Goal: Task Accomplishment & Management: Use online tool/utility

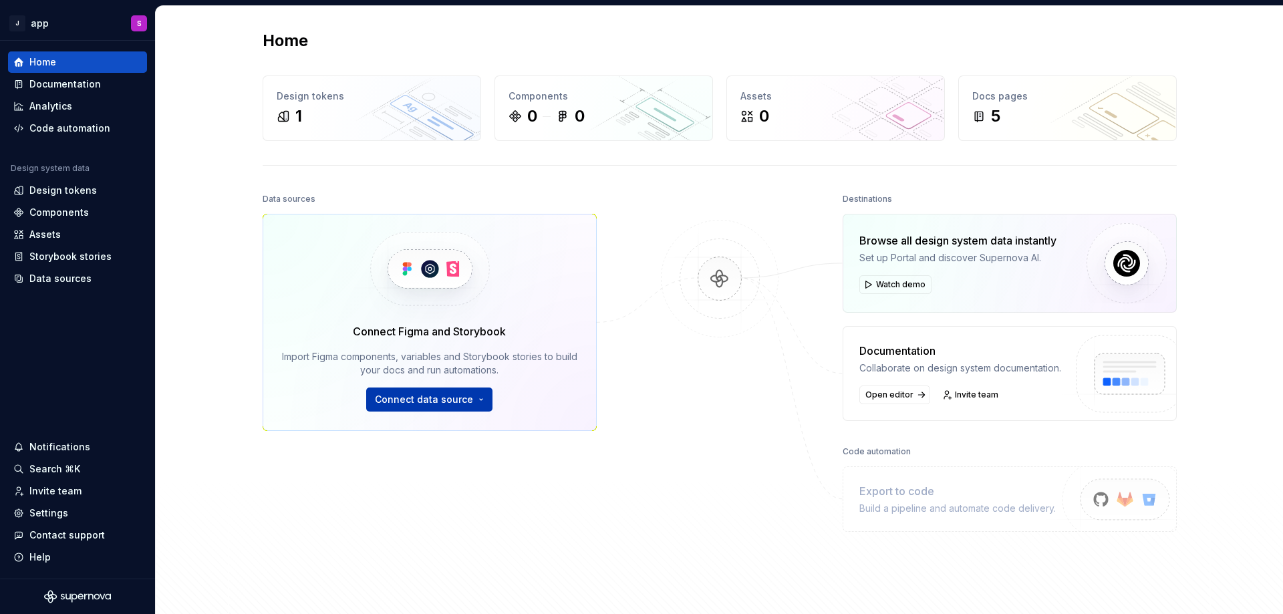
click at [446, 396] on span "Connect data source" at bounding box center [424, 399] width 98 height 13
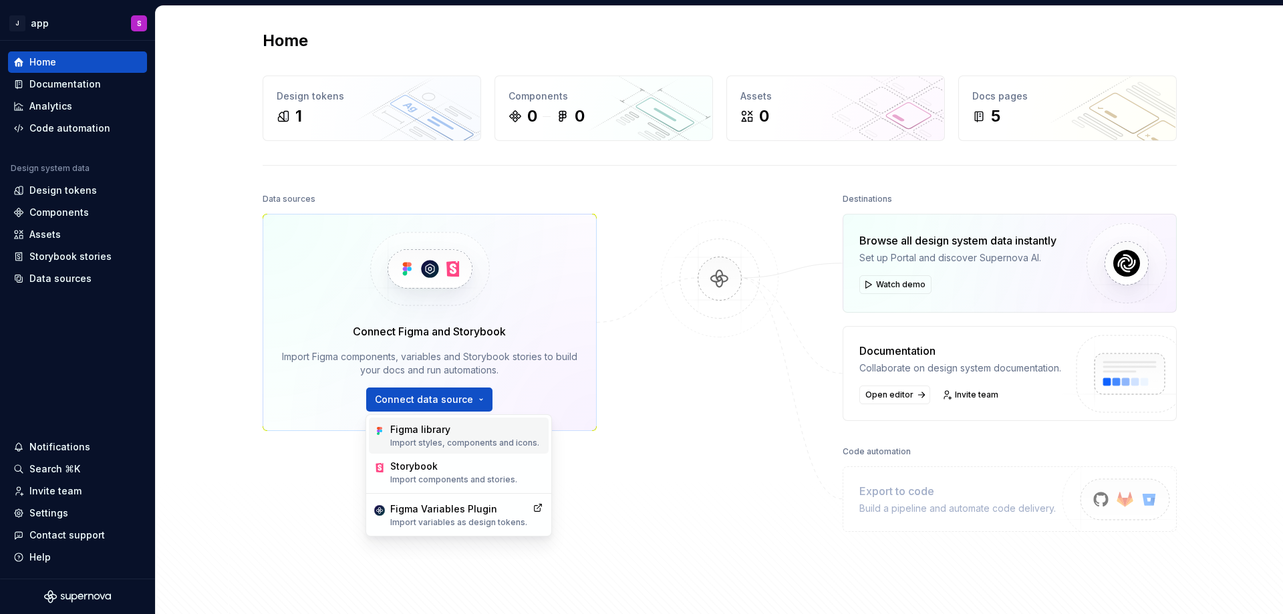
click at [457, 440] on p "Import styles, components and icons." at bounding box center [464, 443] width 149 height 11
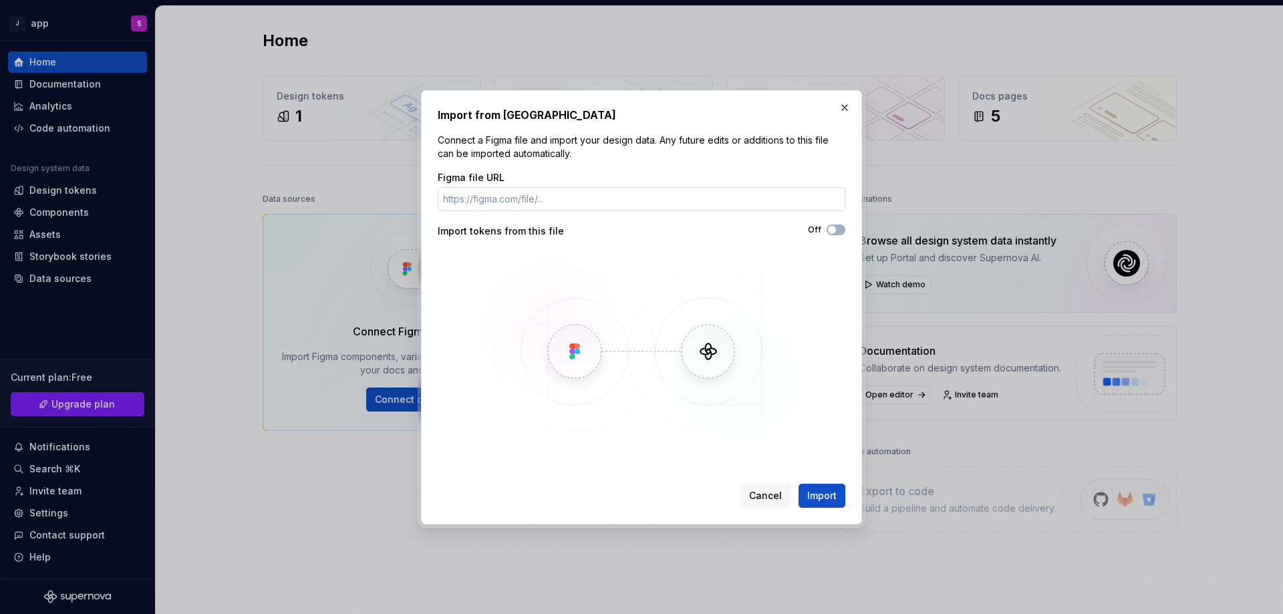
click at [515, 209] on input "Figma file URL" at bounding box center [642, 199] width 408 height 24
paste input "[URL][DOMAIN_NAME]"
type input "[URL][DOMAIN_NAME]"
click at [809, 497] on span "Import" at bounding box center [821, 495] width 29 height 13
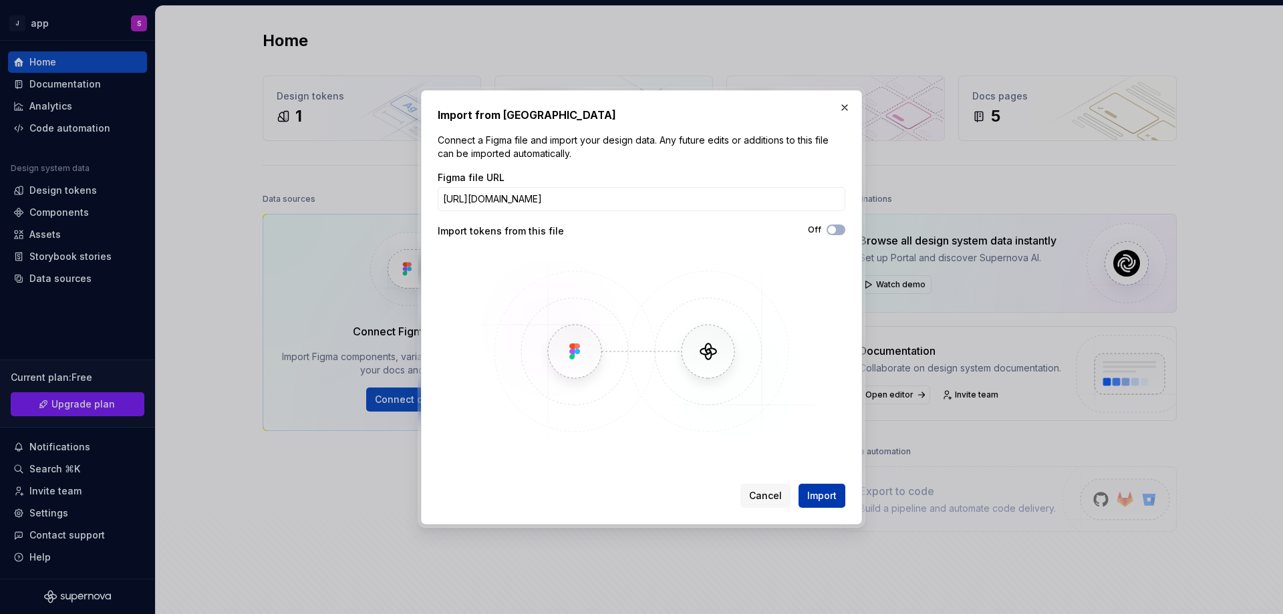
scroll to position [0, 0]
click at [827, 499] on span "Import" at bounding box center [821, 495] width 29 height 13
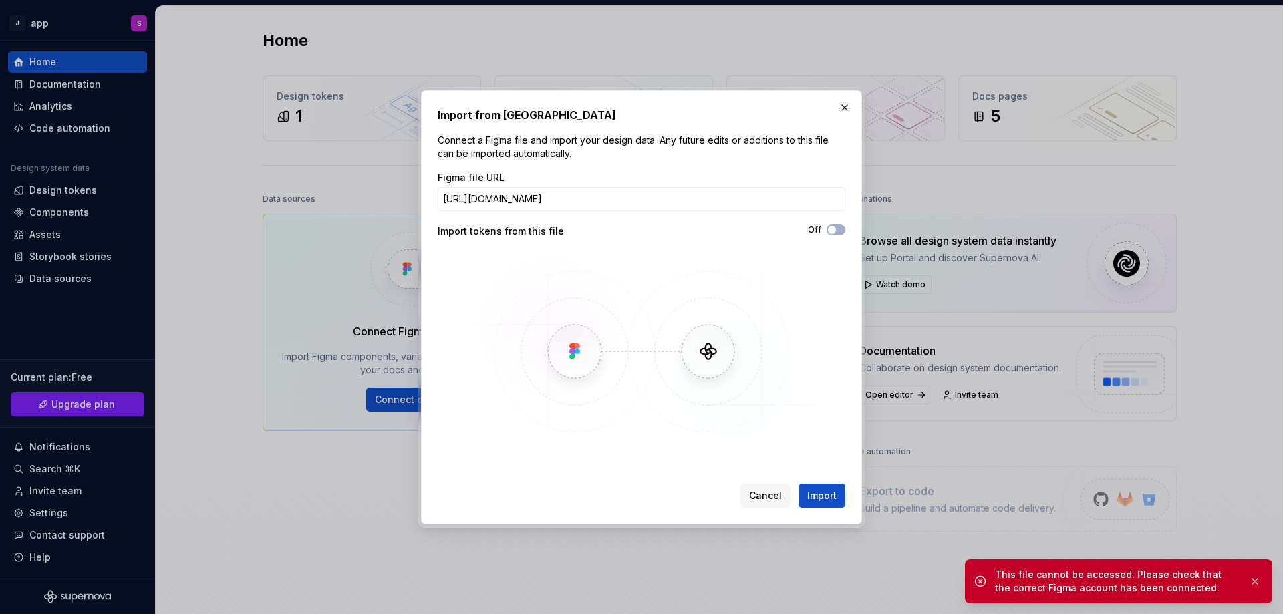
drag, startPoint x: 1035, startPoint y: 601, endPoint x: 1034, endPoint y: 589, distance: 12.0
click at [1034, 589] on div "This file cannot be accessed. Please check that the correct Figma account has b…" at bounding box center [1118, 581] width 307 height 44
click at [1034, 589] on div "This file cannot be accessed. Please check that the correct Figma account has b…" at bounding box center [1116, 581] width 243 height 27
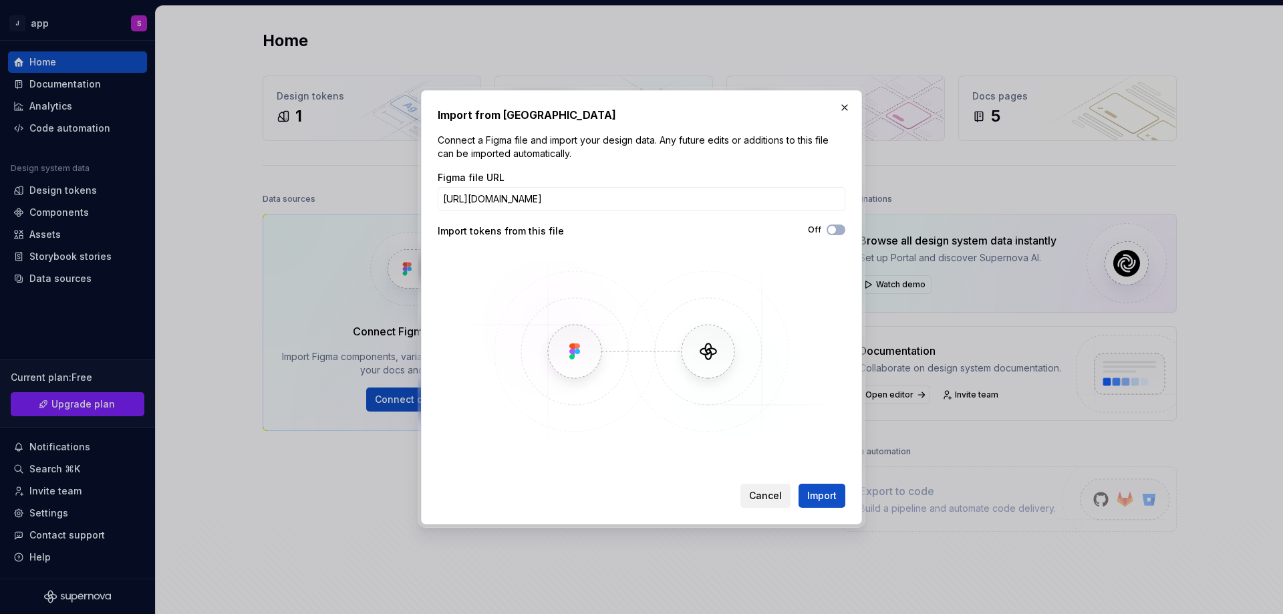
click at [777, 493] on span "Cancel" at bounding box center [765, 495] width 33 height 13
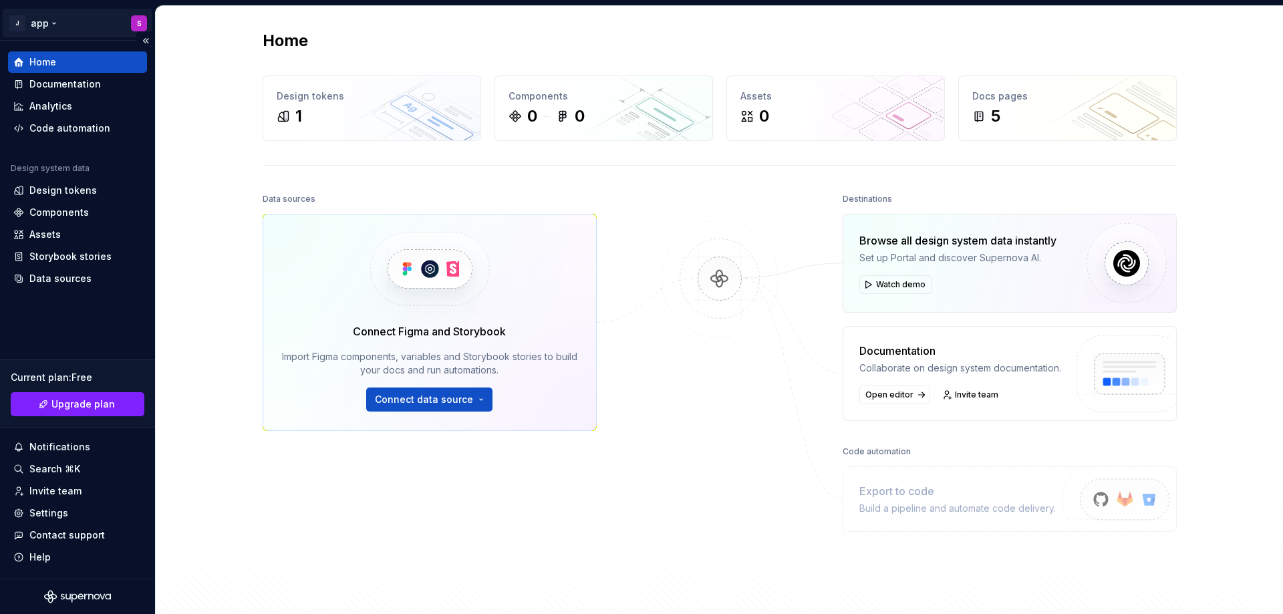
click at [133, 21] on html "J app S Home Documentation Analytics Code automation Design system data Design …" at bounding box center [641, 307] width 1283 height 614
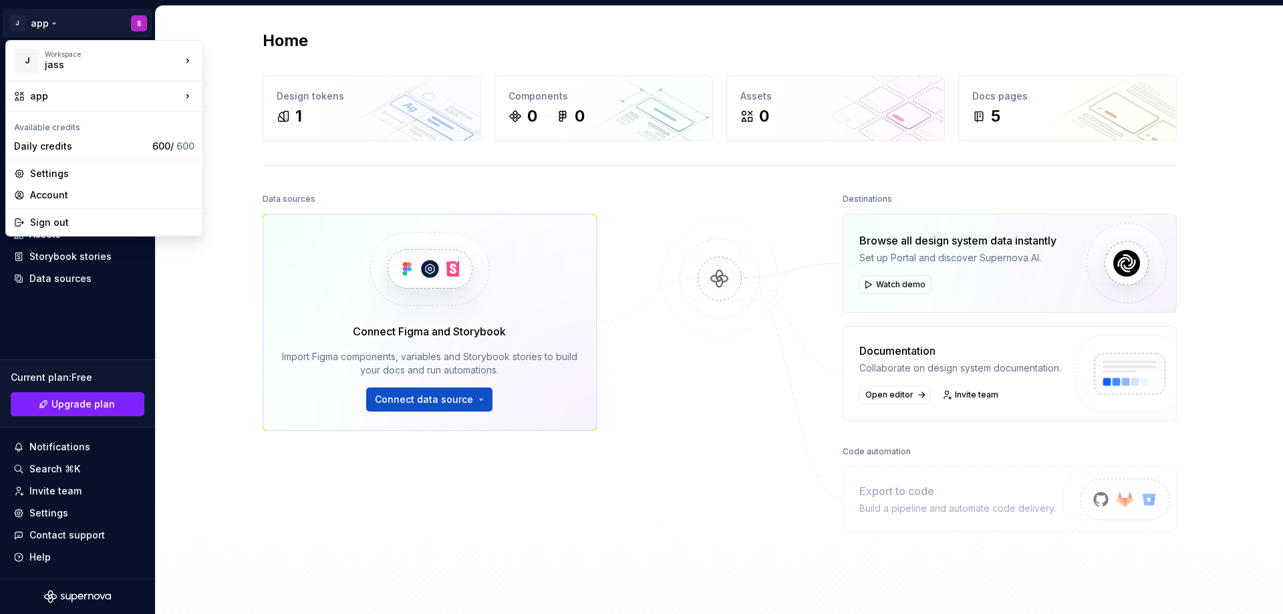
click at [793, 386] on html "J app S Home Documentation Analytics Code automation Design system data Design …" at bounding box center [641, 307] width 1283 height 614
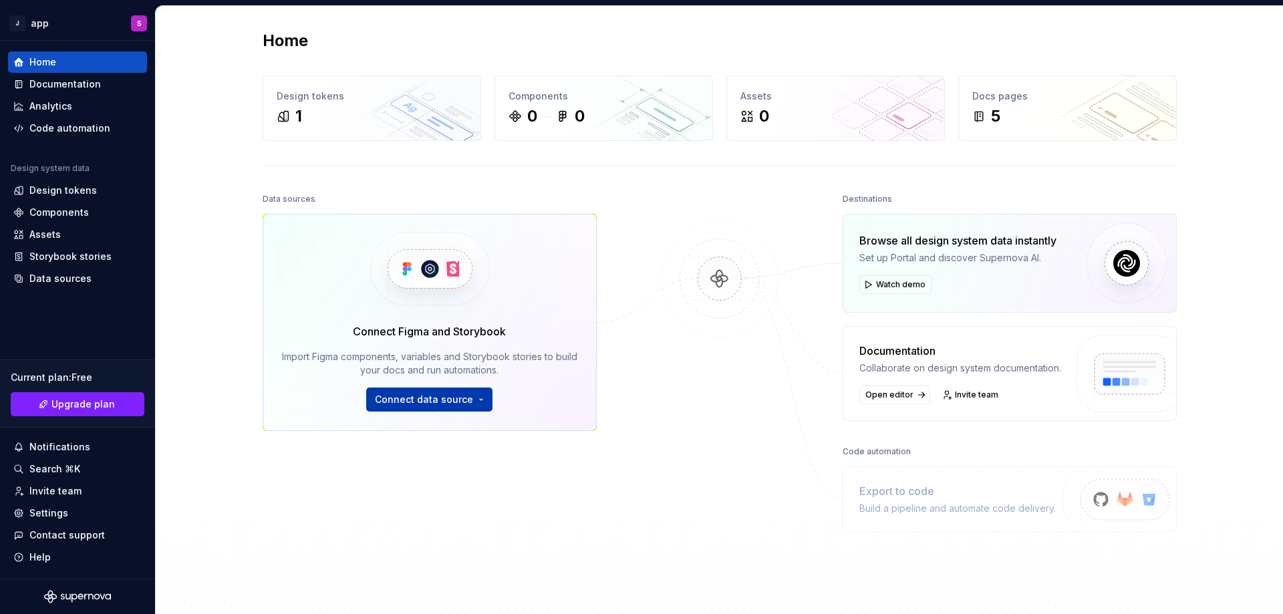
click at [414, 404] on span "Connect data source" at bounding box center [424, 399] width 98 height 13
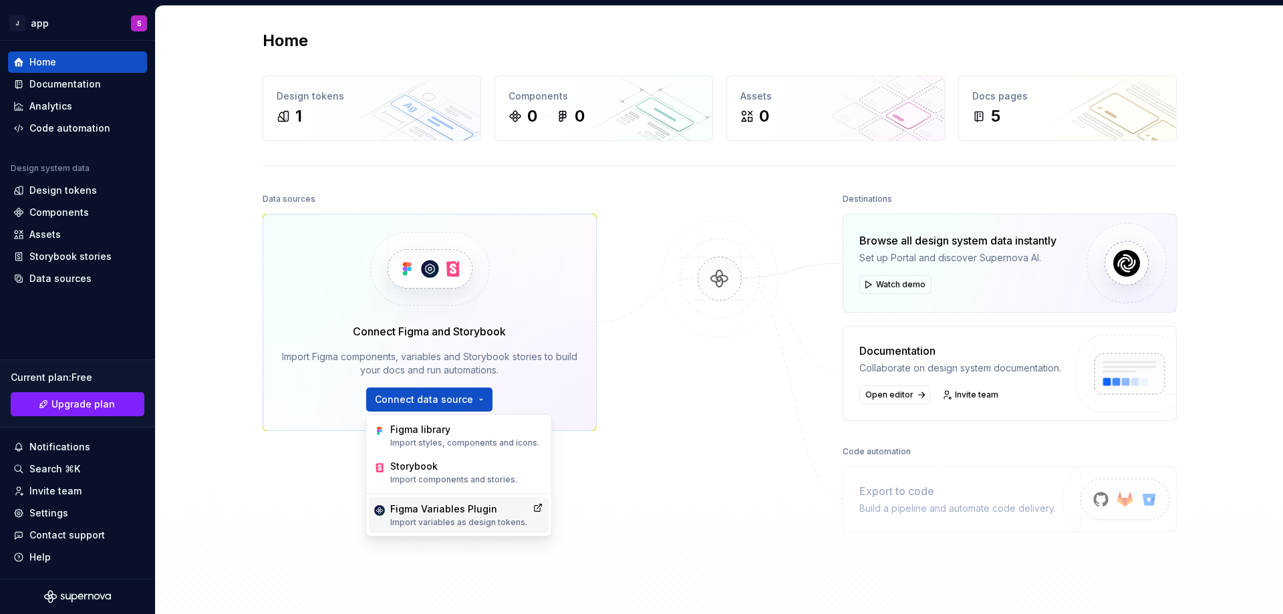
click at [469, 511] on div "Figma Variables Plugin" at bounding box center [458, 509] width 137 height 13
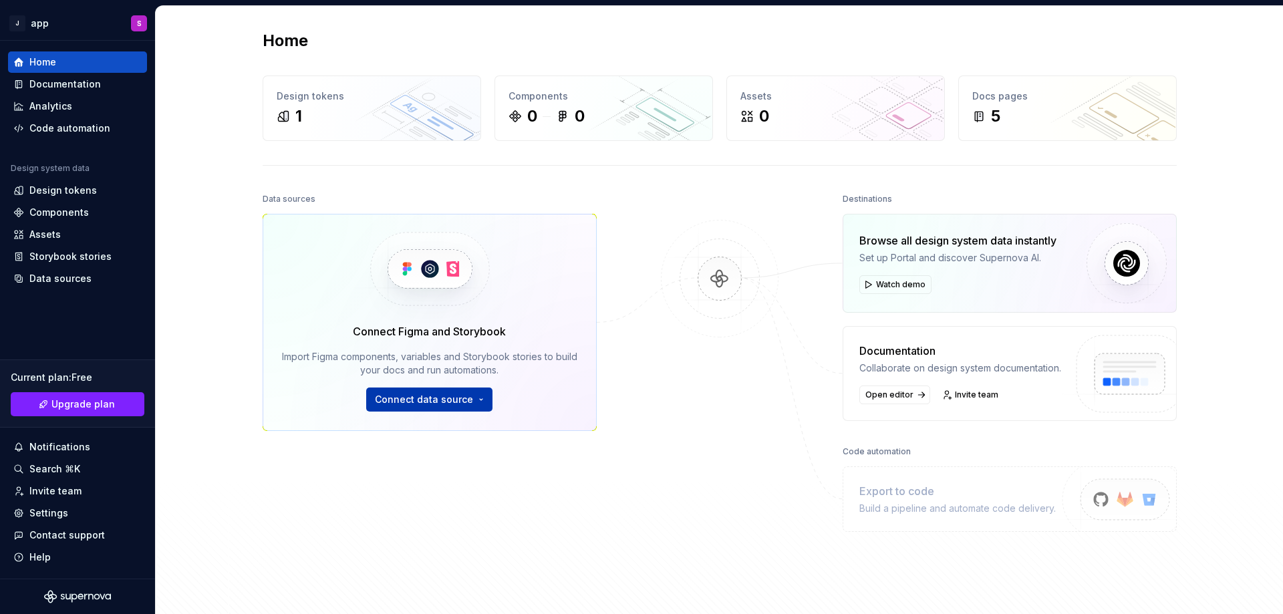
click at [420, 396] on span "Connect data source" at bounding box center [424, 399] width 98 height 13
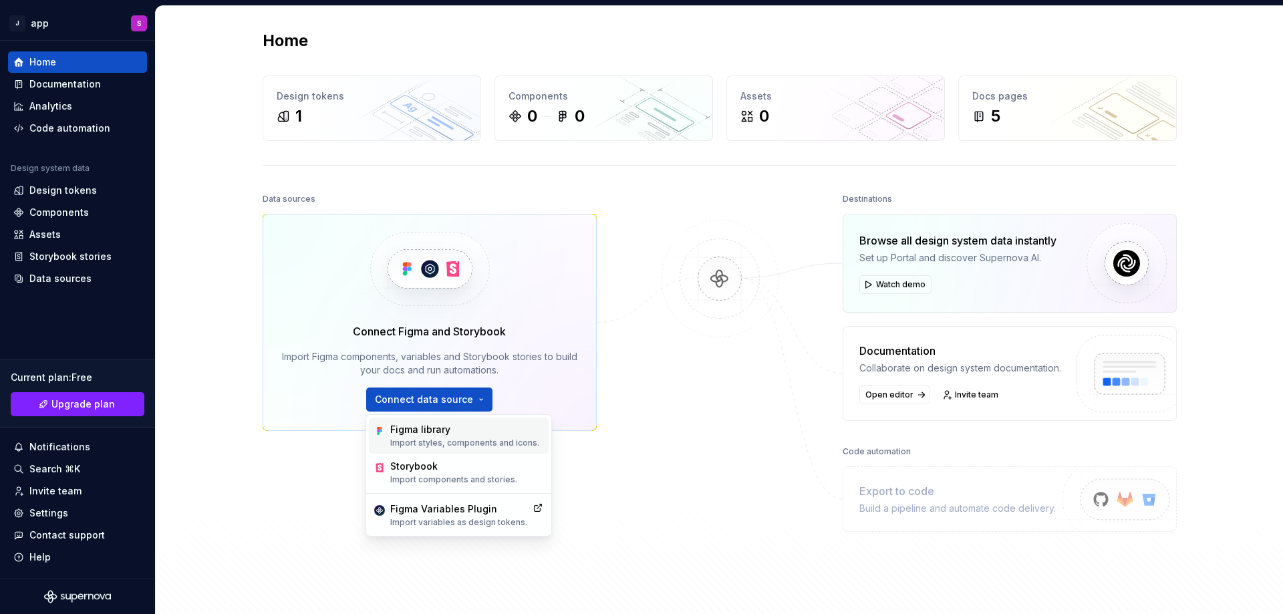
click at [420, 437] on div "Figma library Import styles, components and icons." at bounding box center [464, 435] width 149 height 25
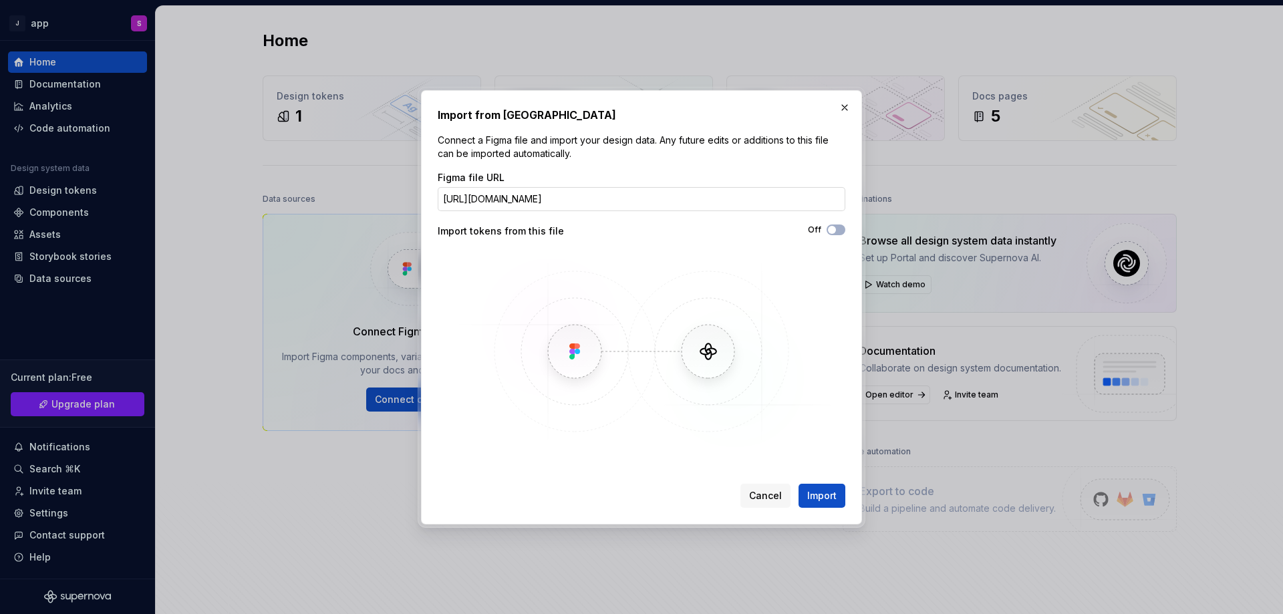
click at [741, 197] on input "[URL][DOMAIN_NAME]" at bounding box center [642, 199] width 408 height 24
type input "[URL][DOMAIN_NAME]"
click at [831, 499] on span "Import" at bounding box center [821, 495] width 29 height 13
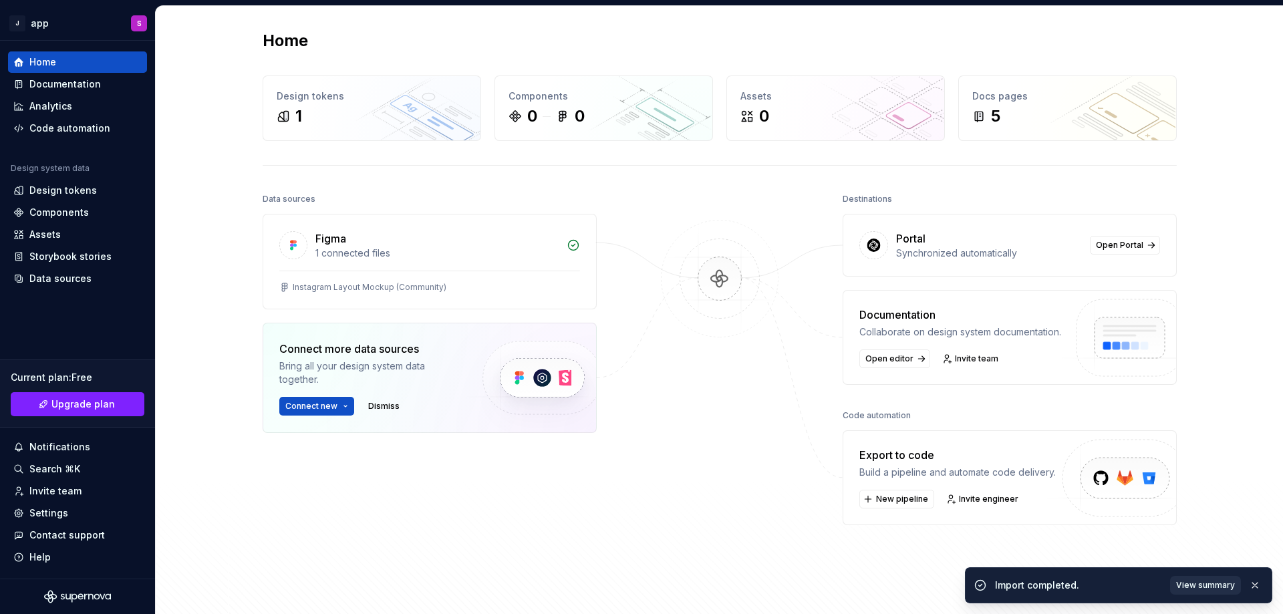
click at [1211, 592] on button "View summary" at bounding box center [1205, 585] width 71 height 19
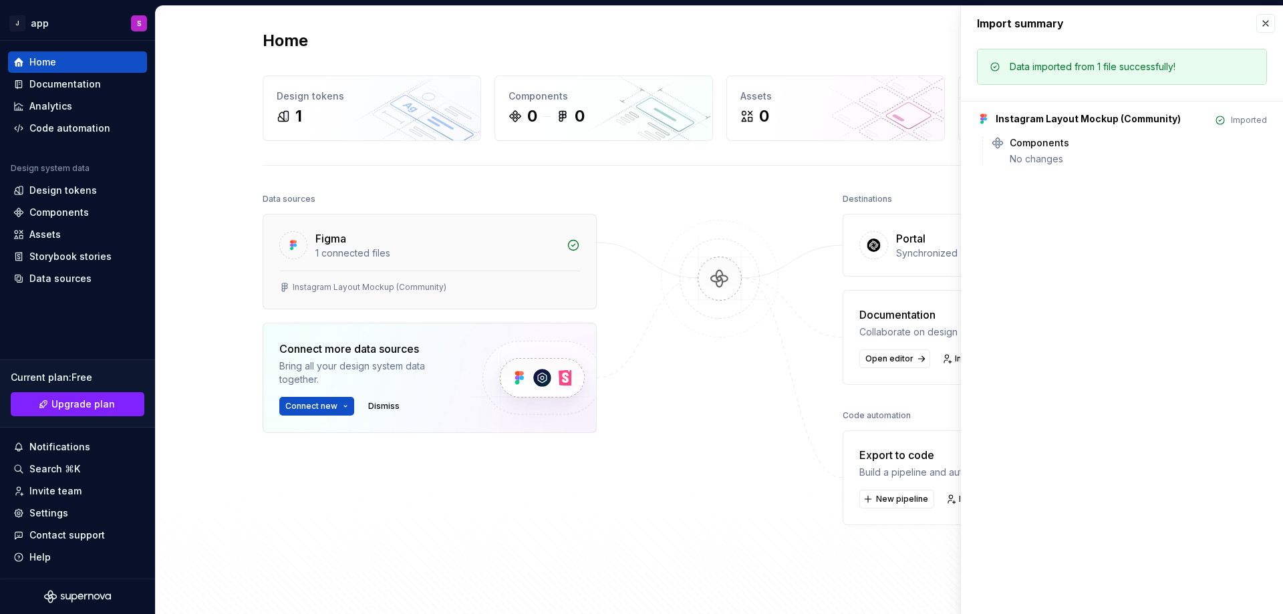
click at [543, 243] on div "Figma" at bounding box center [436, 239] width 243 height 16
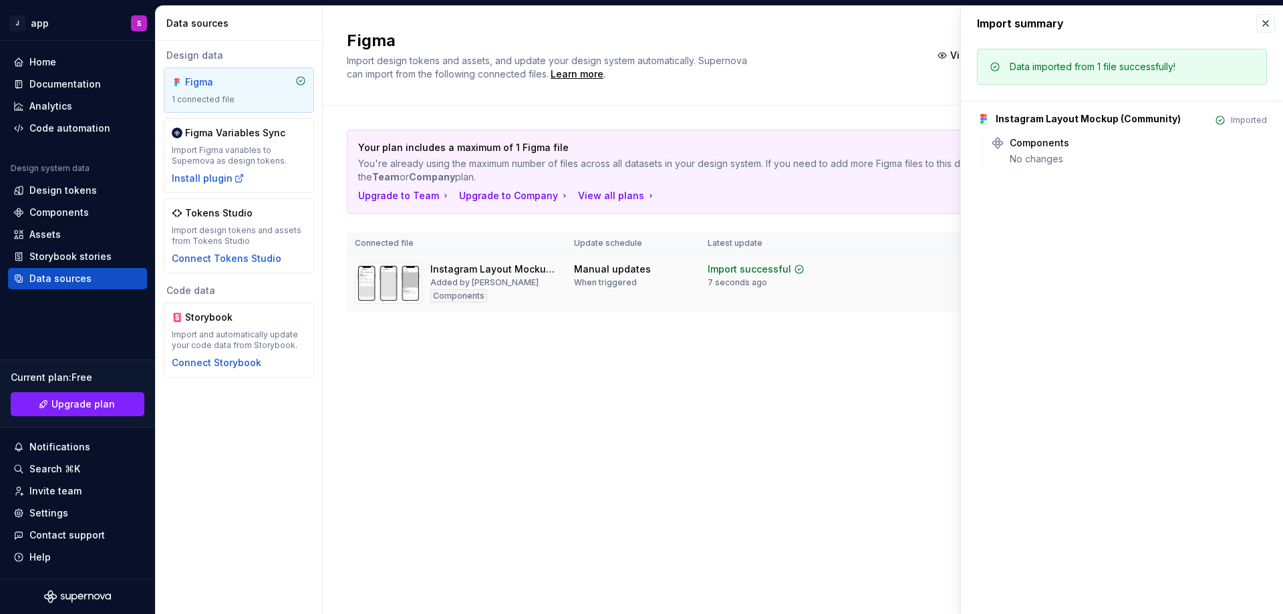
click at [402, 277] on img at bounding box center [389, 283] width 68 height 41
click at [1265, 24] on button "button" at bounding box center [1266, 23] width 19 height 19
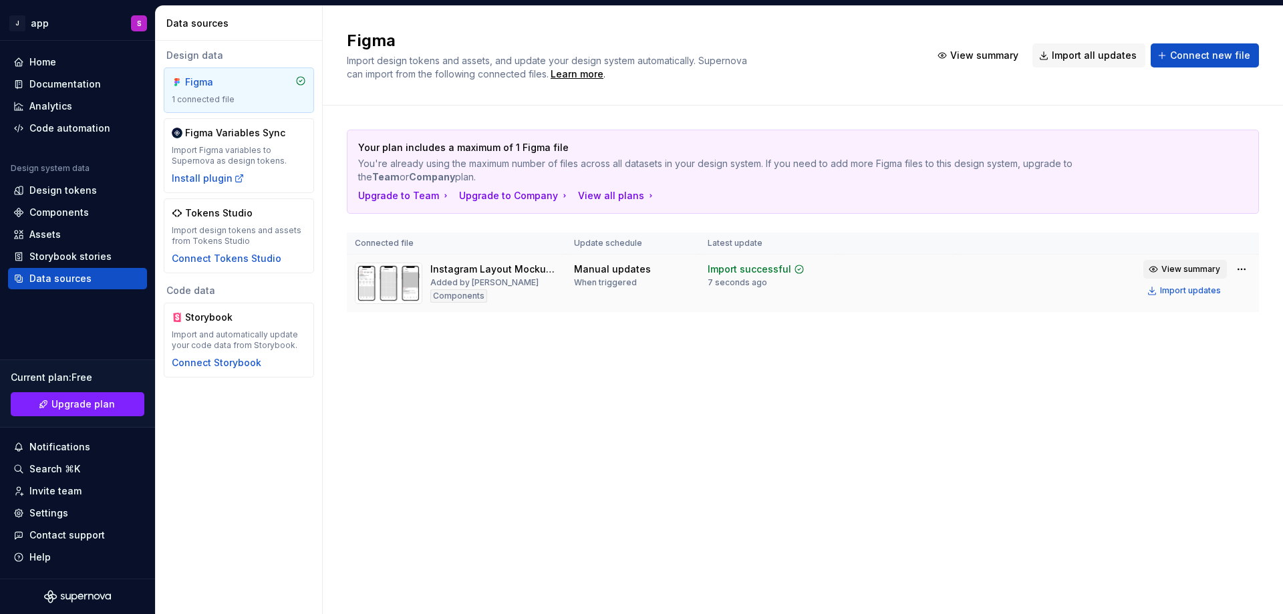
click at [1184, 269] on span "View summary" at bounding box center [1191, 269] width 59 height 11
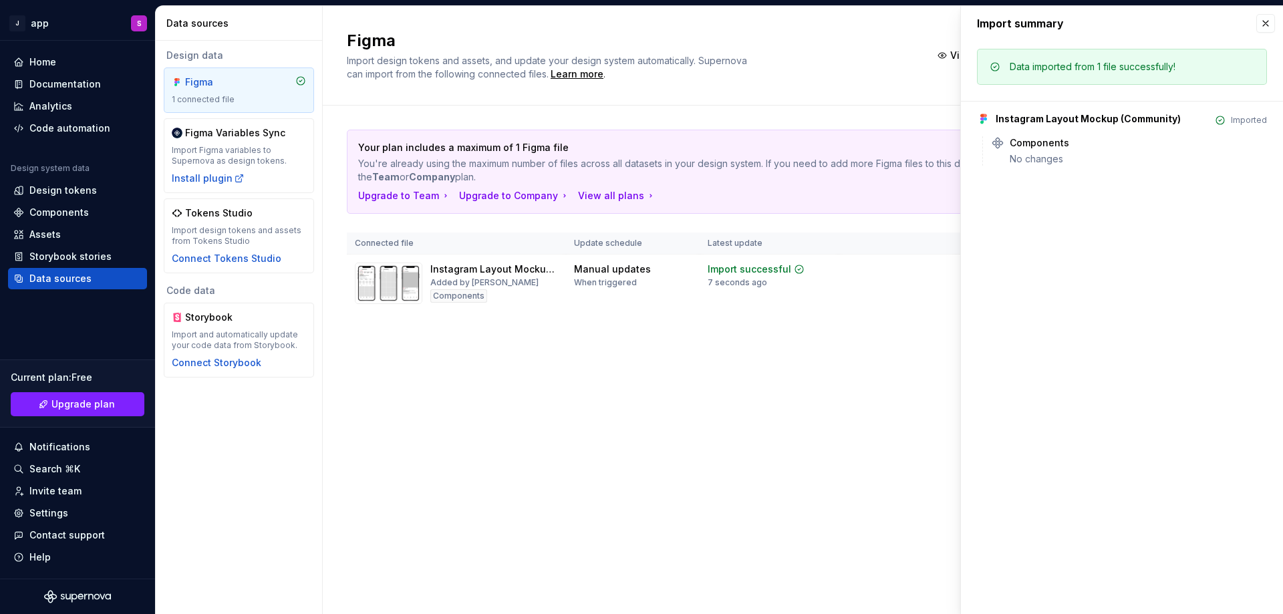
click at [897, 316] on div "Your plan includes a maximum of 1 Figma file You're already using the maximum n…" at bounding box center [803, 234] width 912 height 257
click at [628, 481] on div "Figma Import design tokens and assets, and update your design system automatica…" at bounding box center [803, 310] width 961 height 608
click at [1275, 19] on div "Import summary" at bounding box center [1122, 23] width 322 height 35
click at [1267, 23] on button "button" at bounding box center [1266, 23] width 19 height 19
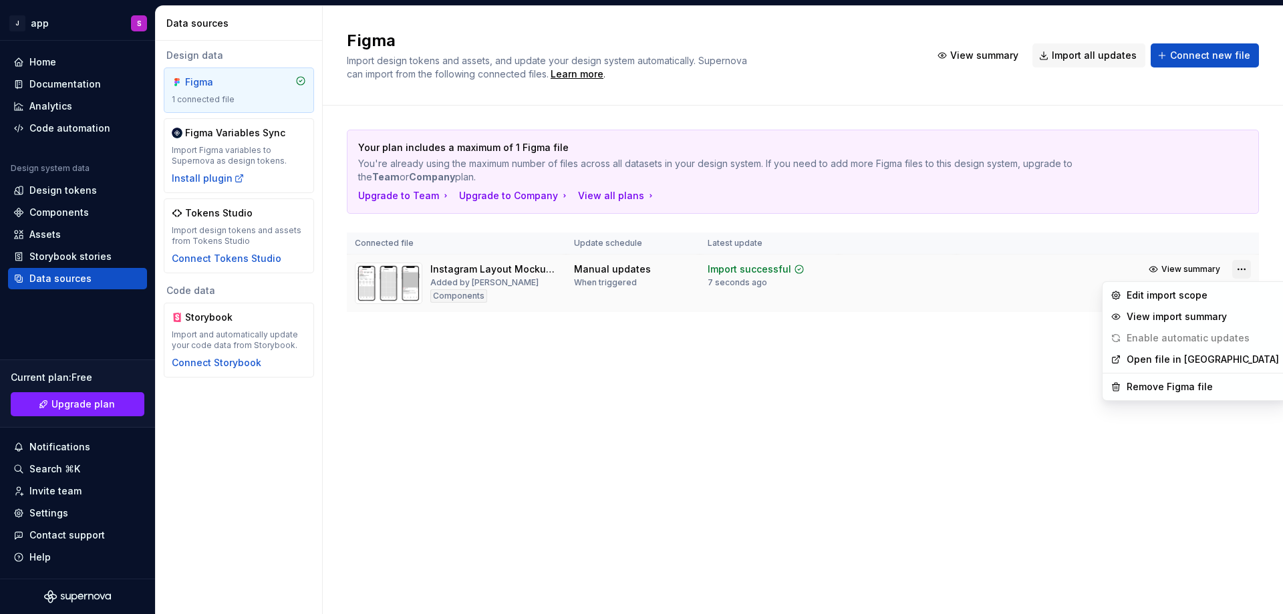
click at [1243, 269] on html "J app S Home Documentation Analytics Code automation Design system data Design …" at bounding box center [641, 307] width 1283 height 614
click at [1221, 296] on div "Edit import scope" at bounding box center [1203, 295] width 152 height 13
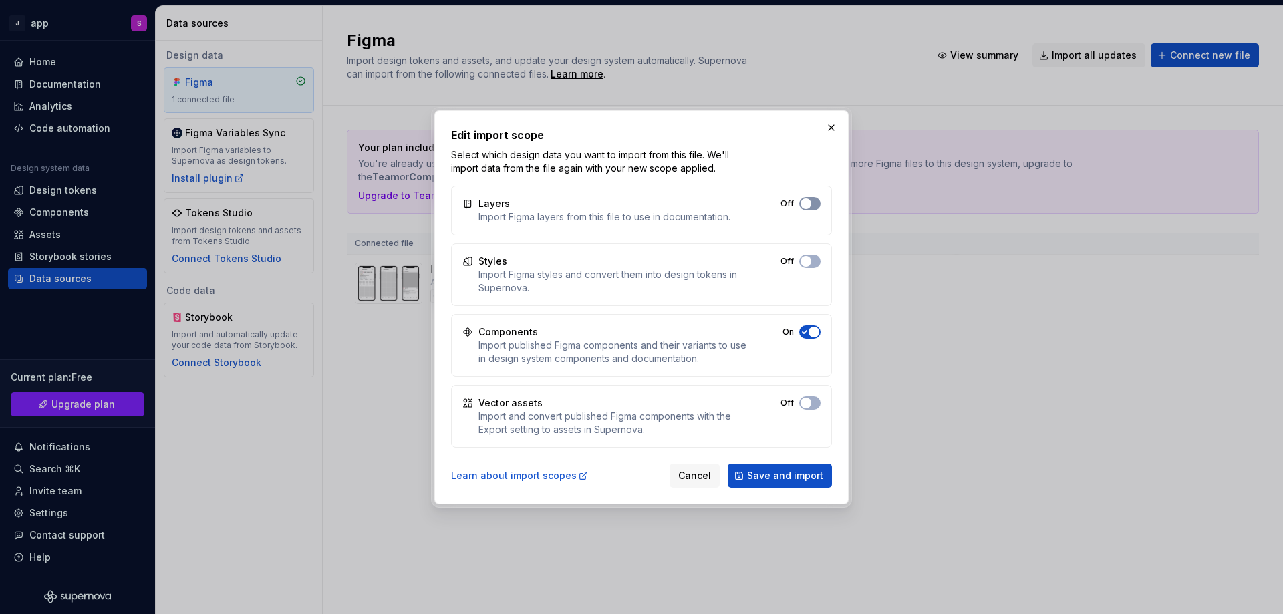
click at [810, 203] on span "button" at bounding box center [806, 204] width 11 height 11
click at [810, 257] on button "Off" at bounding box center [809, 261] width 21 height 13
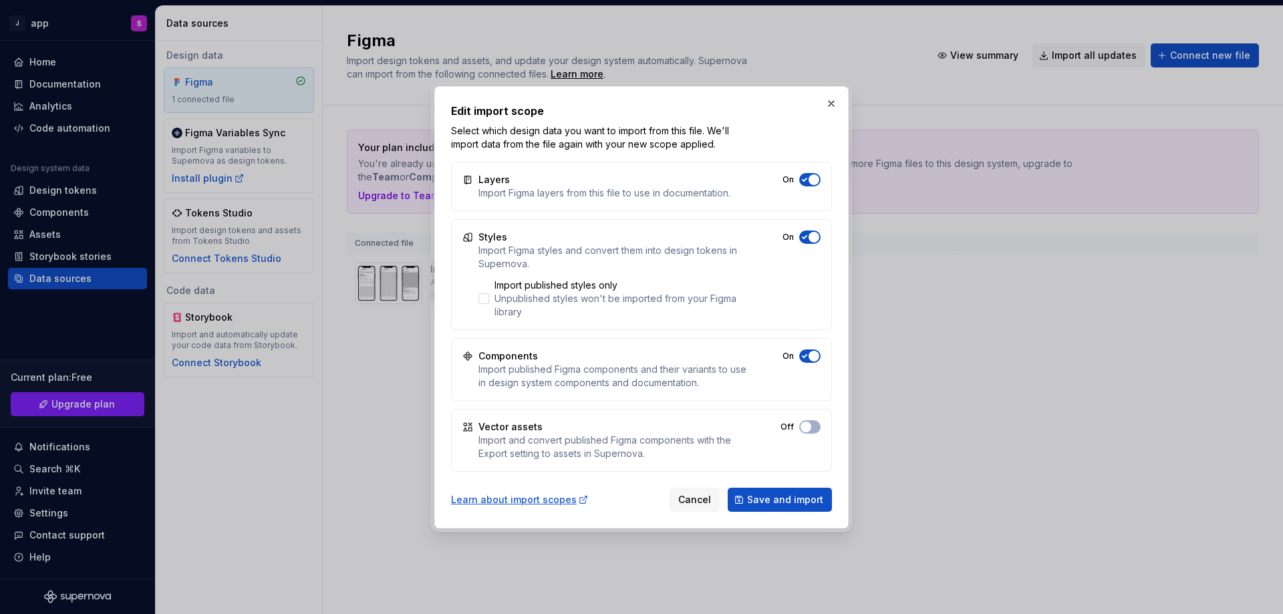
click at [807, 418] on div "Vector assets Import and convert published Figma components with the Export set…" at bounding box center [641, 440] width 381 height 63
click at [808, 424] on span "button" at bounding box center [806, 427] width 11 height 11
click at [793, 489] on button "Save and import" at bounding box center [780, 500] width 104 height 24
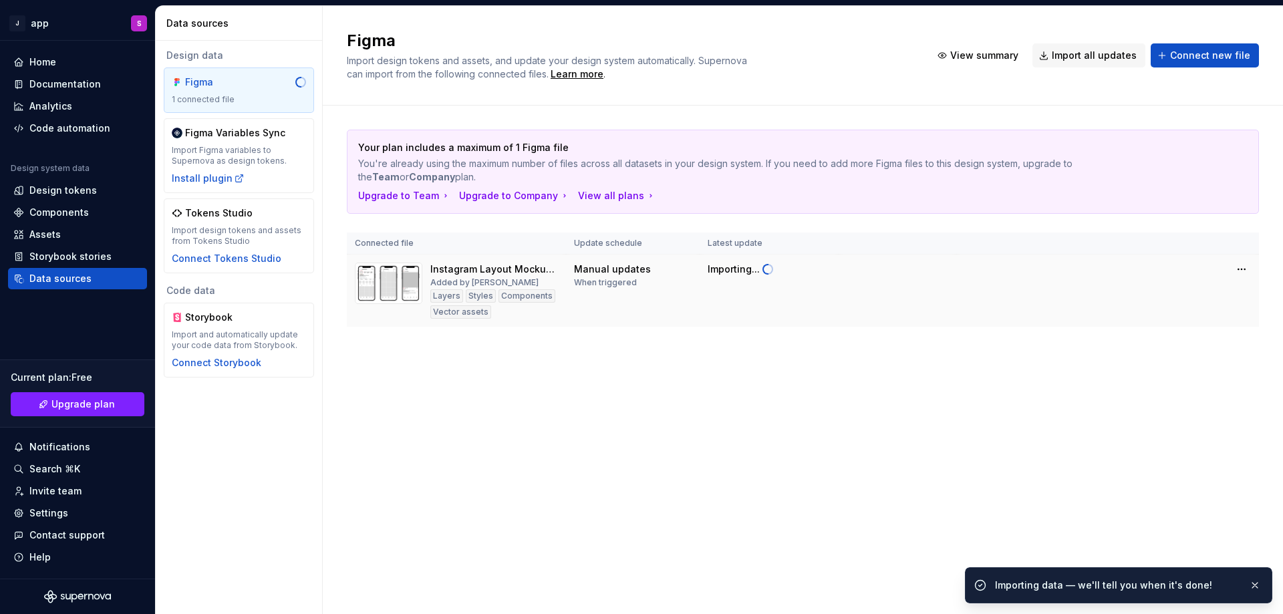
click at [407, 288] on img at bounding box center [389, 283] width 68 height 41
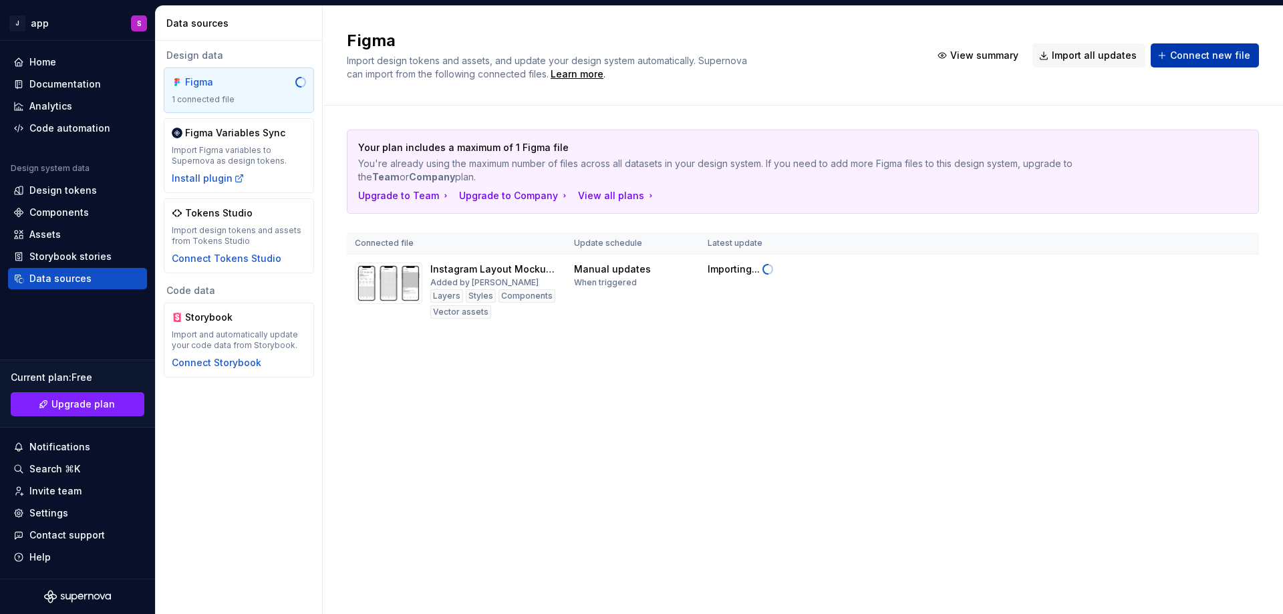
drag, startPoint x: 1185, startPoint y: 51, endPoint x: 1216, endPoint y: 57, distance: 31.3
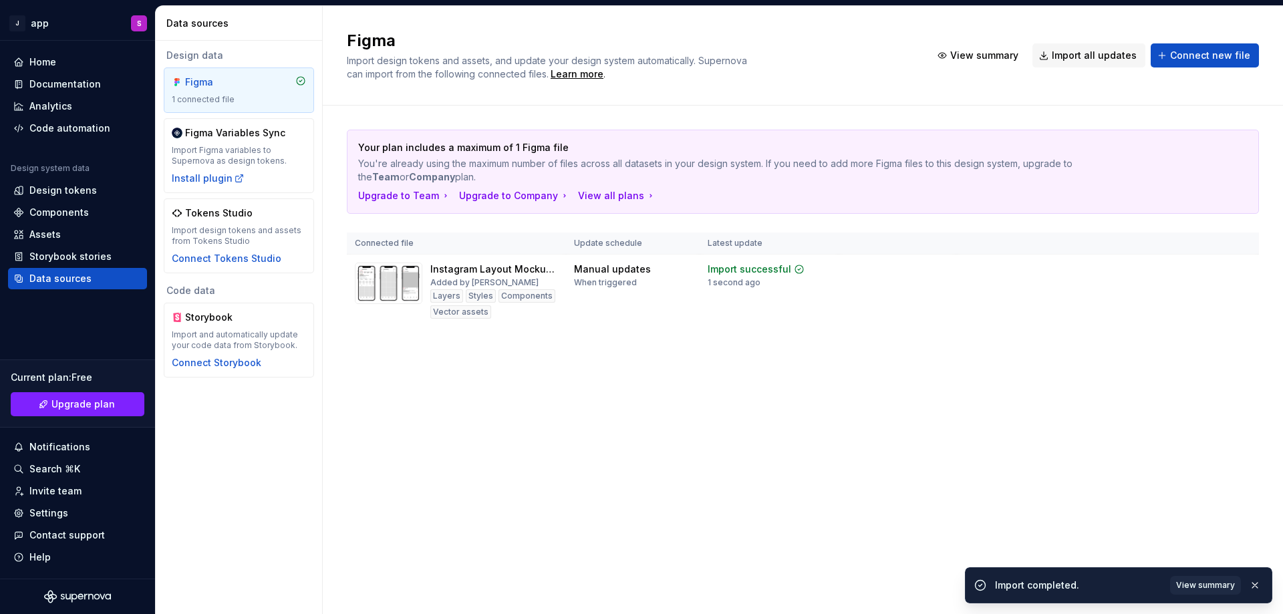
drag, startPoint x: 1216, startPoint y: 57, endPoint x: 819, endPoint y: 406, distance: 528.1
click at [835, 431] on div "Figma Import design tokens and assets, and update your design system automatica…" at bounding box center [803, 310] width 961 height 608
click at [736, 282] on div "1 second ago" at bounding box center [734, 282] width 53 height 11
click at [440, 278] on div "Added by [PERSON_NAME]" at bounding box center [484, 282] width 108 height 11
click at [440, 290] on div "Layers" at bounding box center [446, 295] width 33 height 13
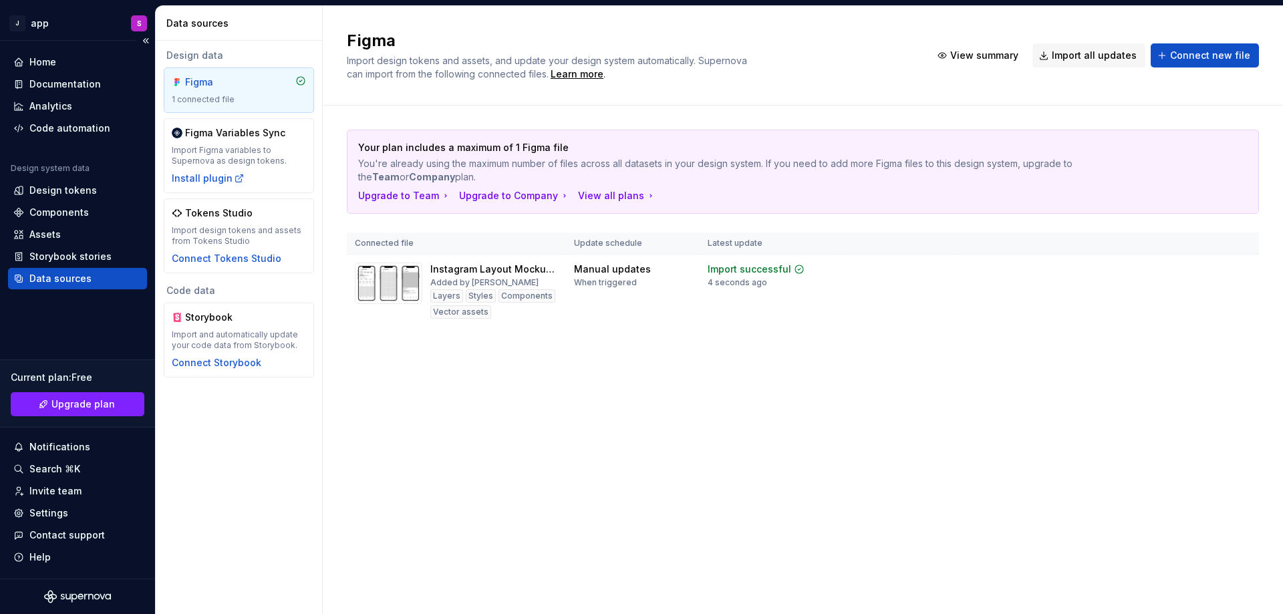
click at [82, 178] on div "Design system data" at bounding box center [77, 171] width 139 height 16
click at [80, 189] on div "Design tokens" at bounding box center [63, 190] width 68 height 13
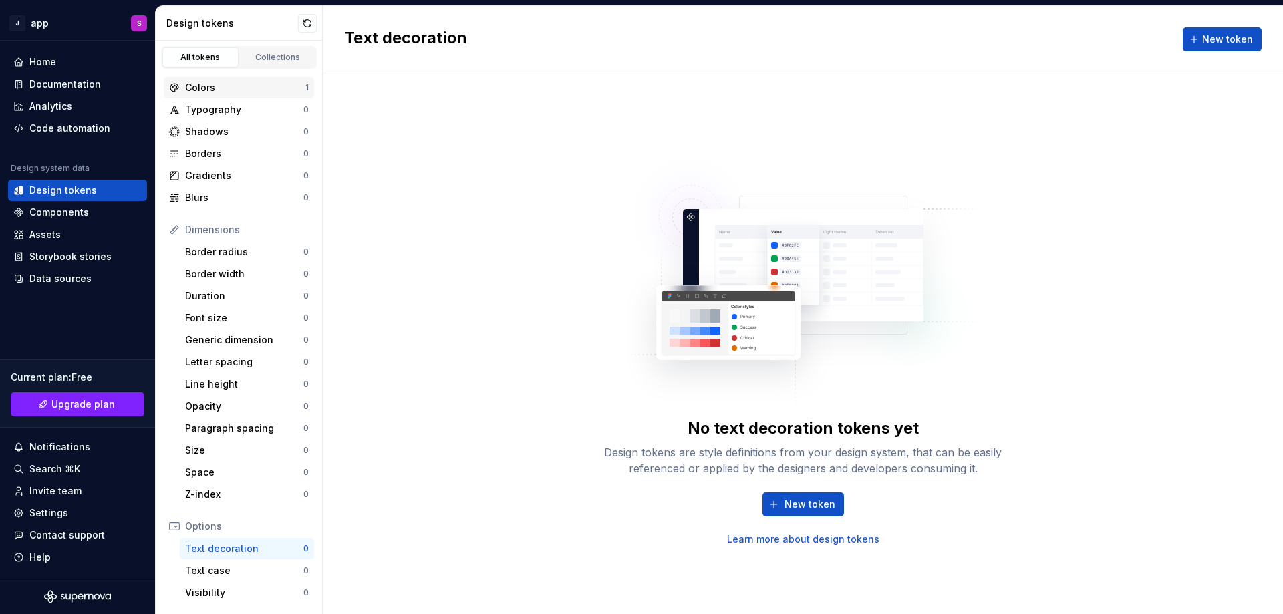
click at [221, 87] on div "Colors" at bounding box center [245, 87] width 120 height 13
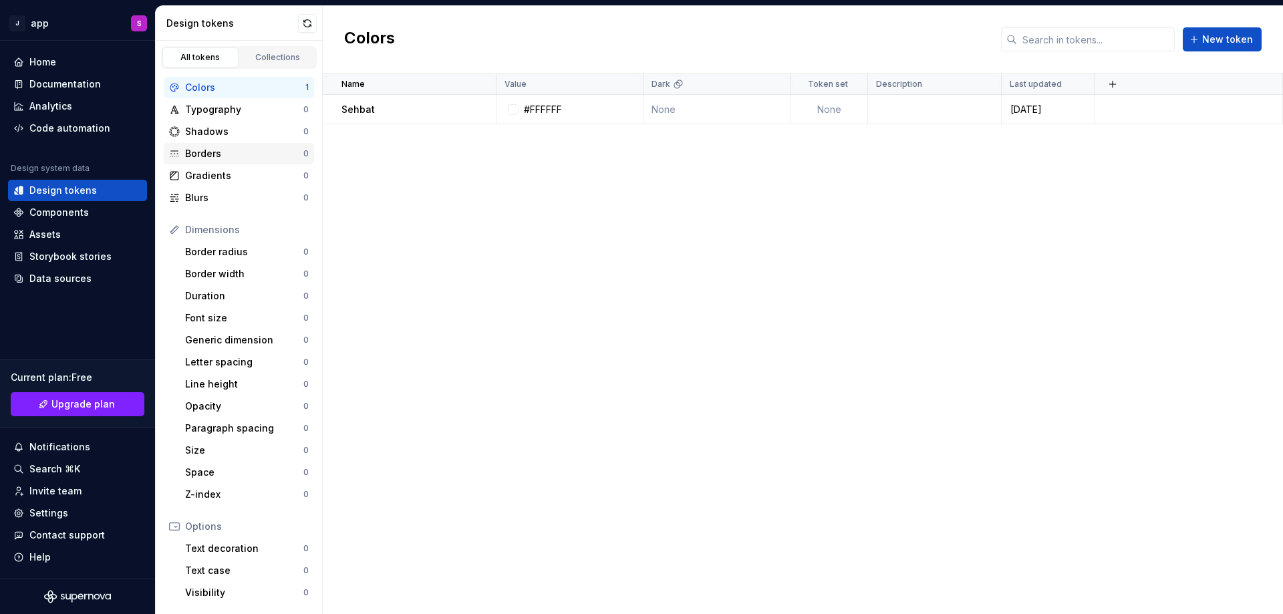
click at [234, 155] on div "Borders" at bounding box center [244, 153] width 118 height 13
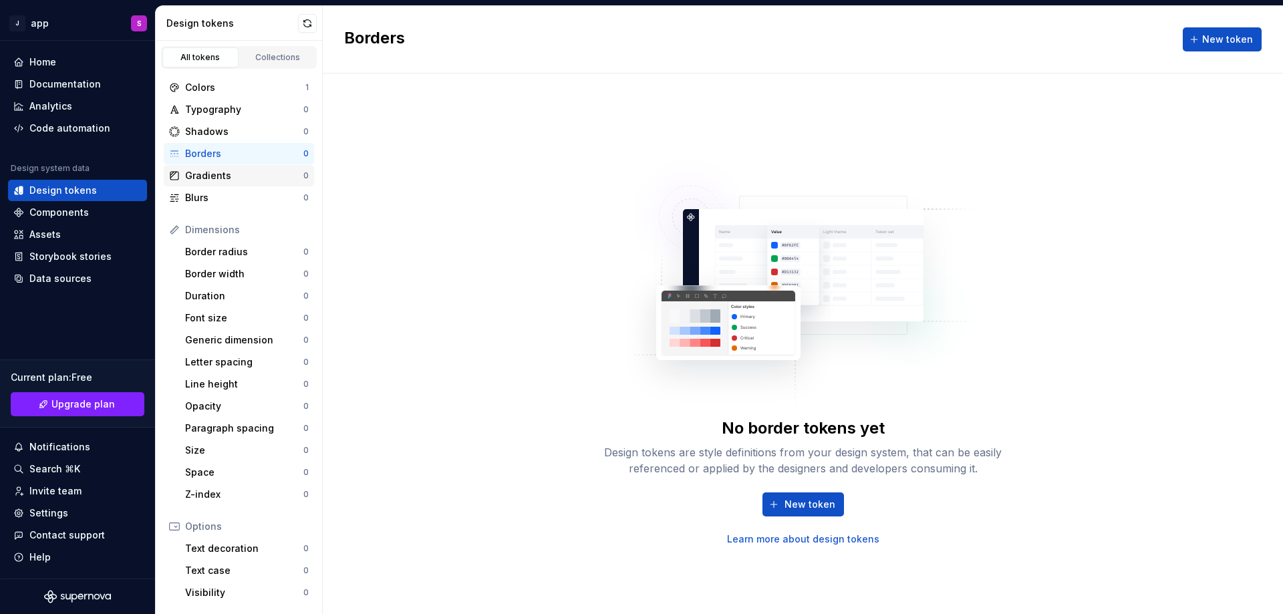
click at [229, 178] on div "Gradients" at bounding box center [244, 175] width 118 height 13
click at [221, 285] on div "Dimensions Border radius 0 Border width 0 Duration 0 Font size 0 Generic dimens…" at bounding box center [239, 362] width 150 height 286
click at [211, 363] on div "Letter spacing" at bounding box center [244, 362] width 118 height 13
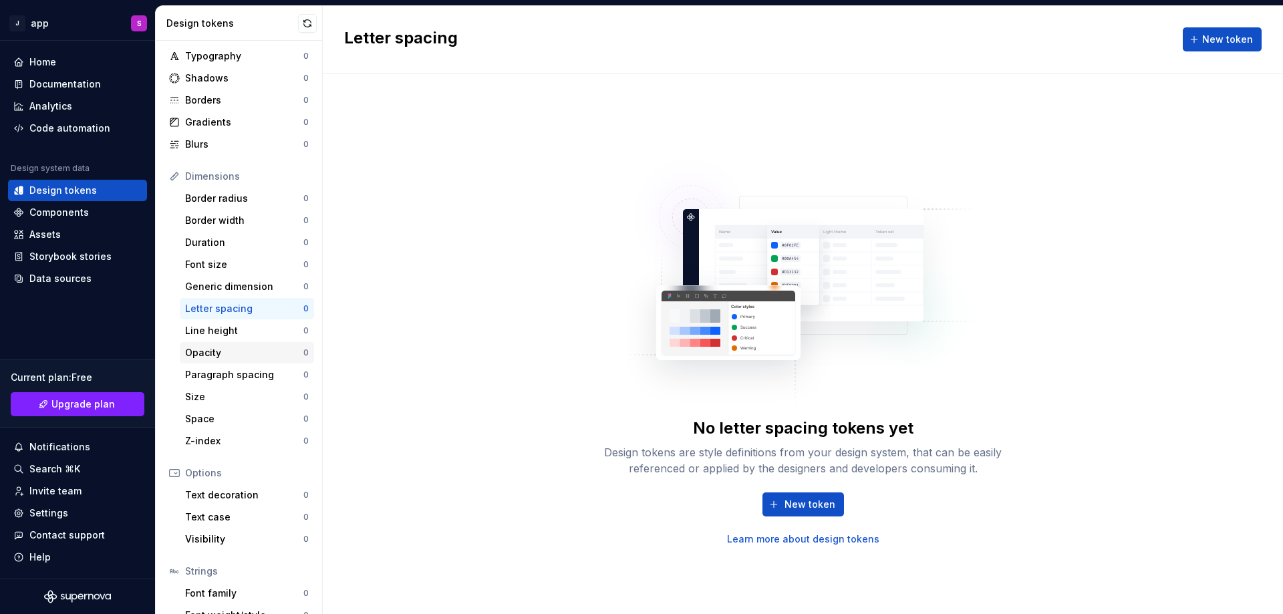
scroll to position [118, 0]
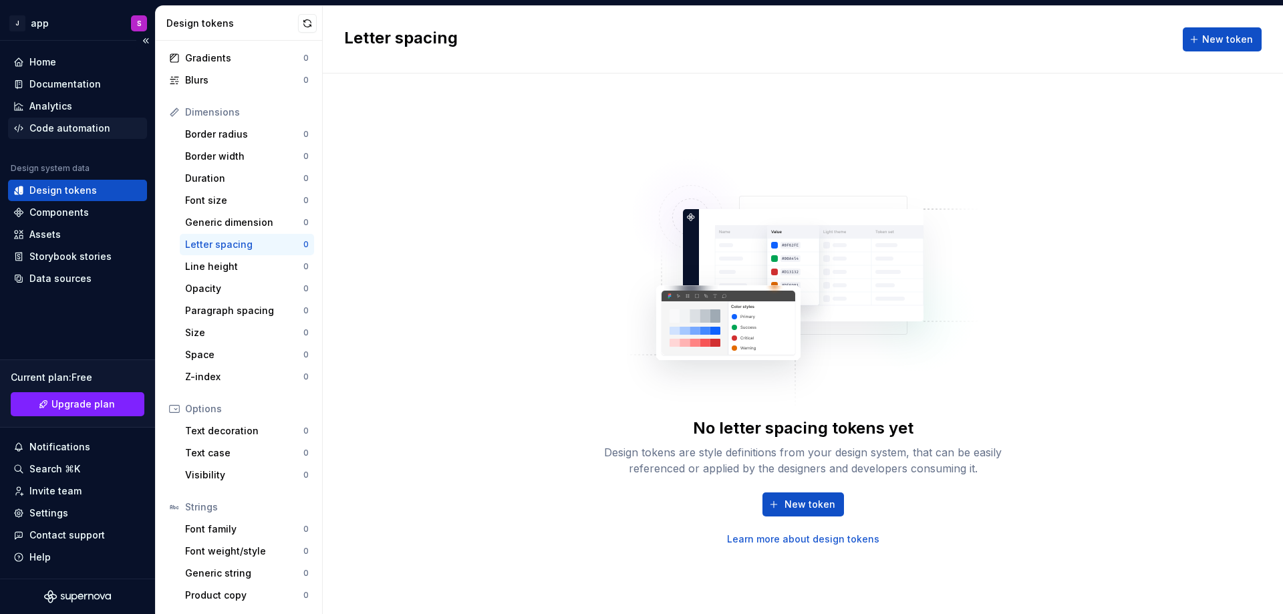
click at [51, 130] on div "Code automation" at bounding box center [69, 128] width 81 height 13
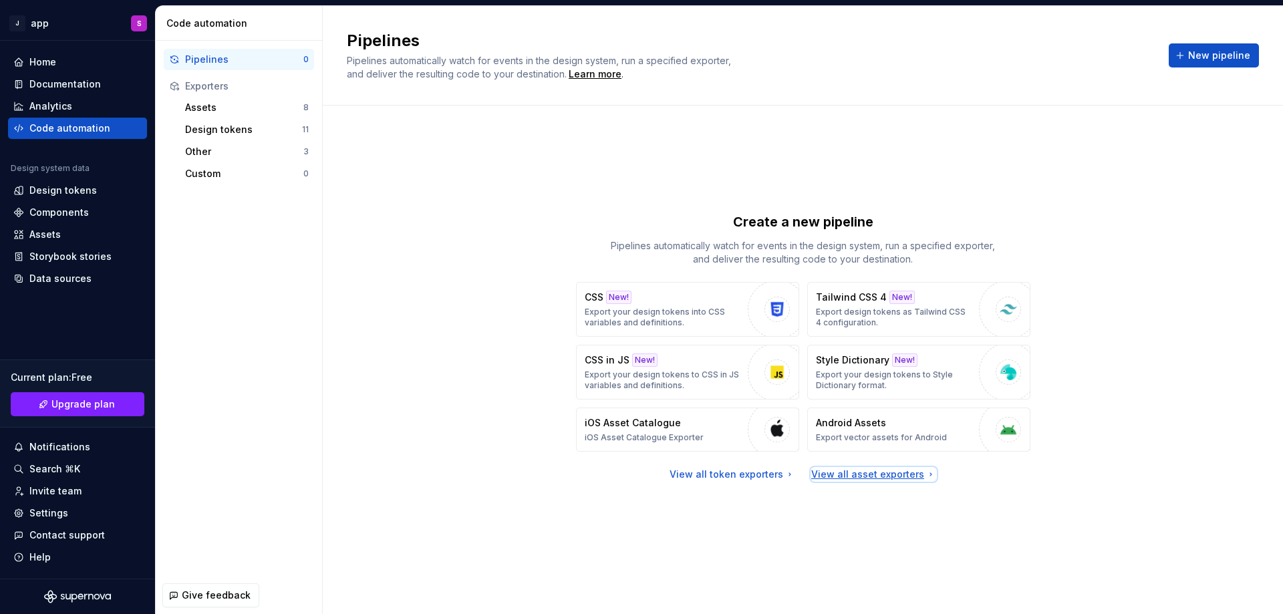
click at [874, 474] on div "View all asset exporters" at bounding box center [873, 474] width 125 height 13
